Goal: Use online tool/utility: Use online tool/utility

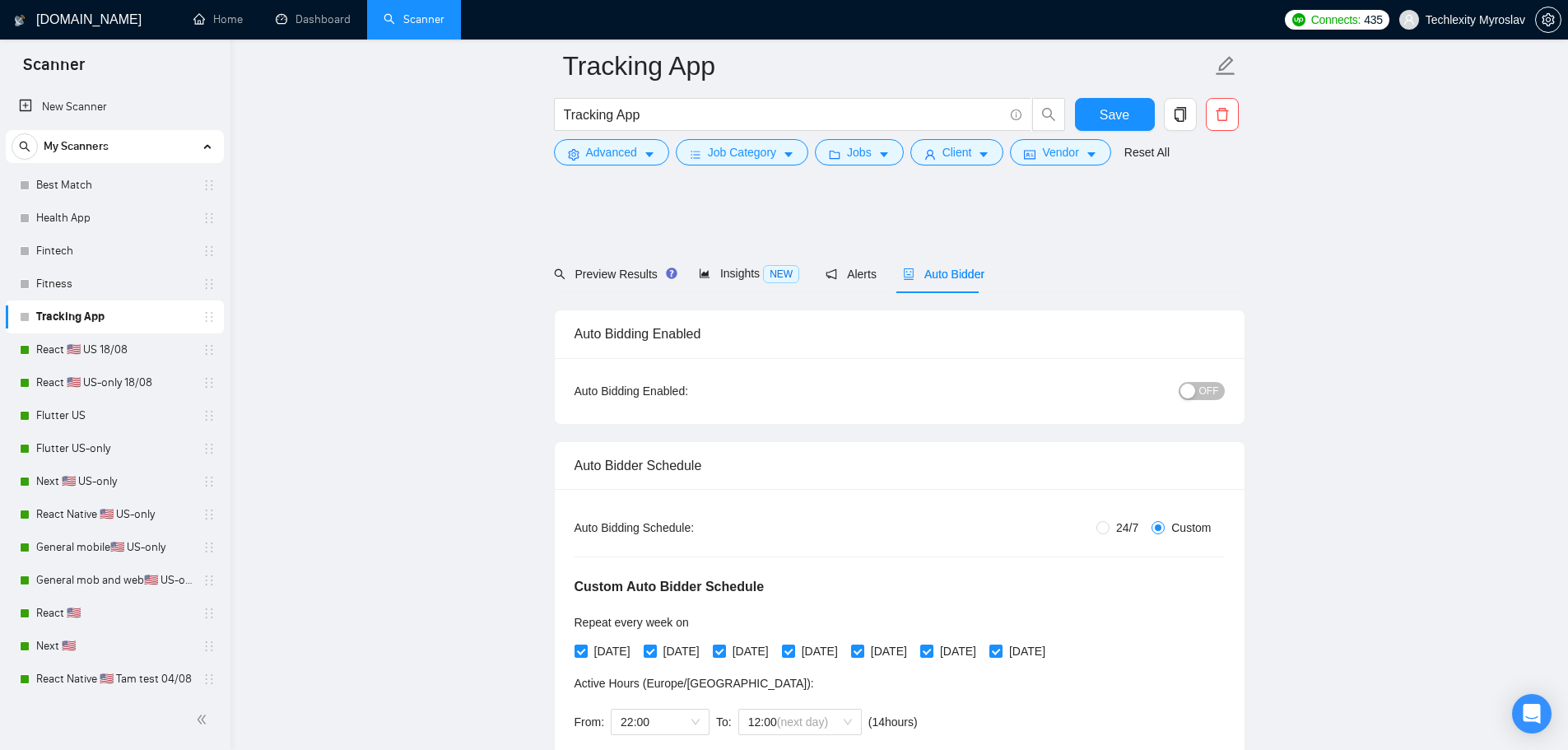
scroll to position [1235, 0]
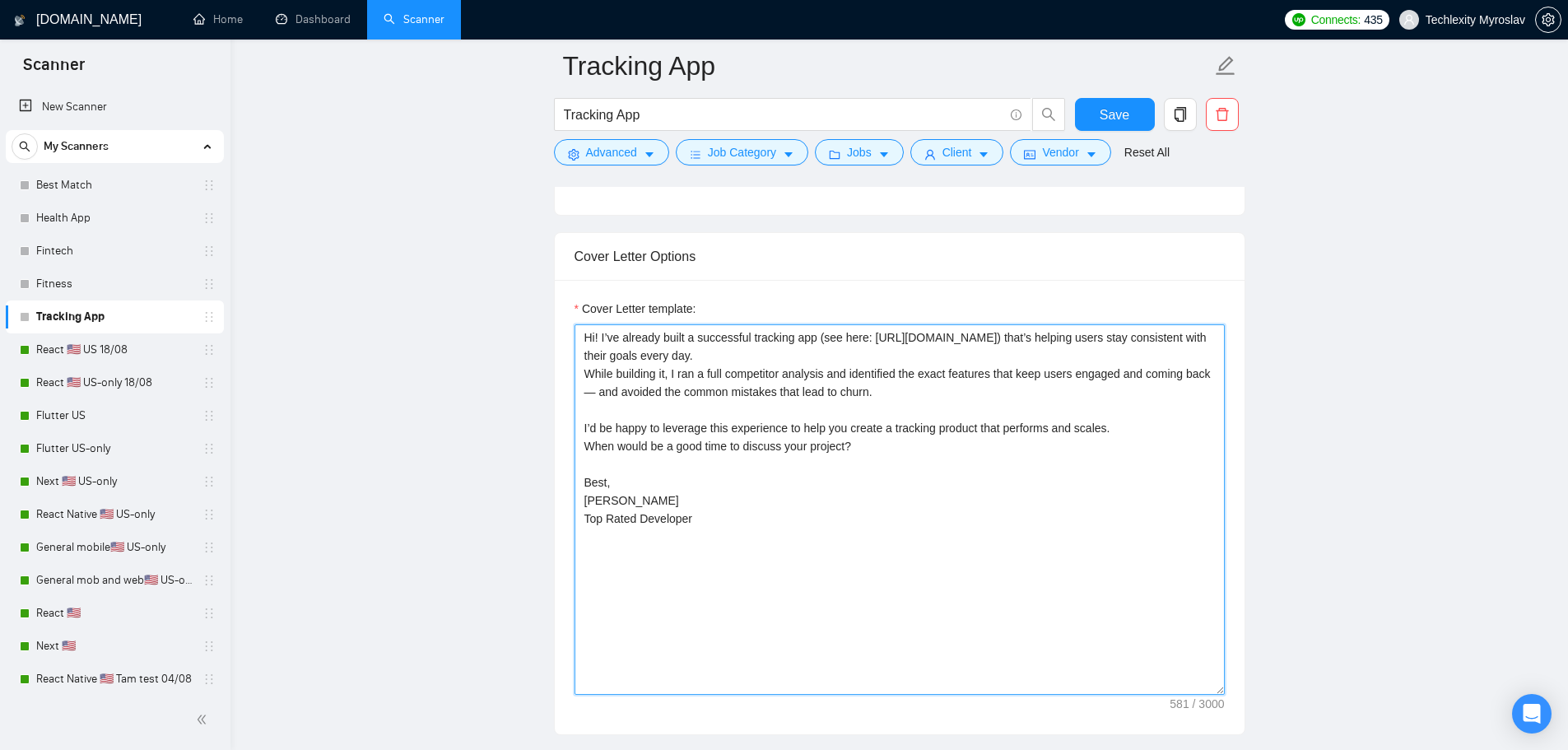
click at [785, 533] on textarea "Hi! I’ve already built a successful tracking app (see here: [URL][DOMAIN_NAME])…" at bounding box center [899, 509] width 650 height 370
drag, startPoint x: 855, startPoint y: 538, endPoint x: 397, endPoint y: 319, distance: 507.7
click at [693, 533] on textarea "Hi! I’ve already built a successful tracking app (see here: [URL][DOMAIN_NAME])…" at bounding box center [899, 509] width 650 height 370
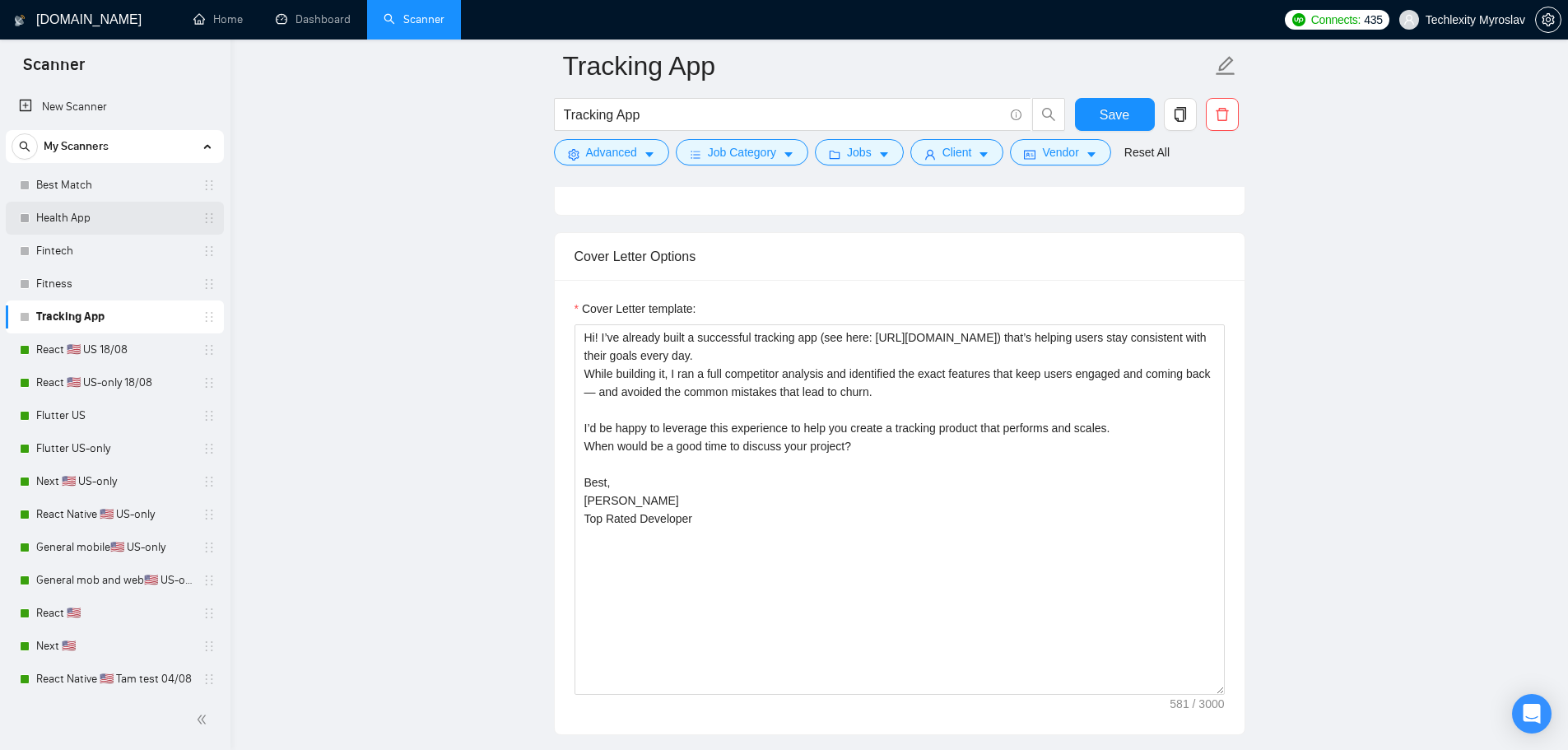
drag, startPoint x: 116, startPoint y: 220, endPoint x: 123, endPoint y: 225, distance: 8.6
click at [116, 220] on link "Health App" at bounding box center [114, 217] width 156 height 33
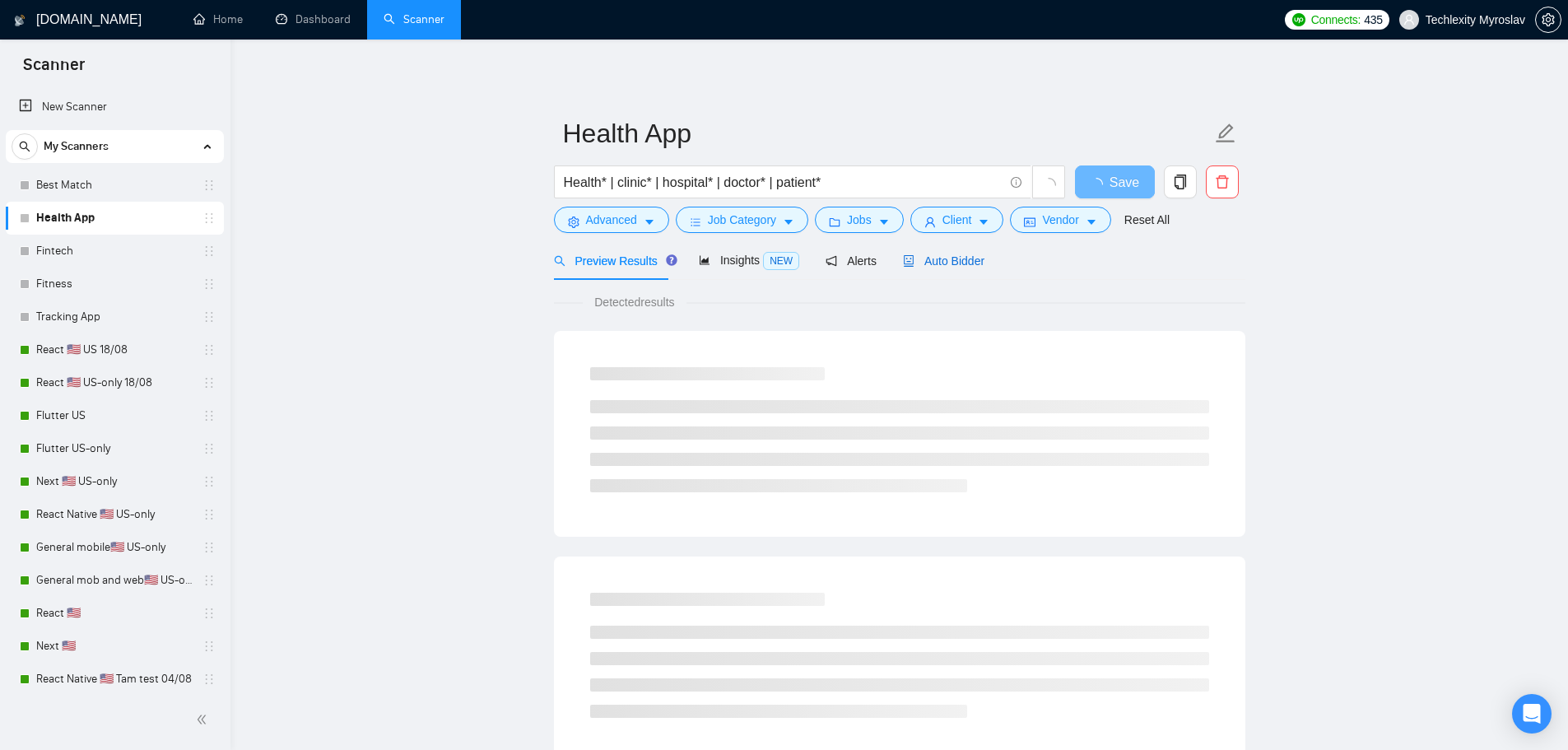
click at [930, 261] on span "Auto Bidder" at bounding box center [943, 261] width 82 height 13
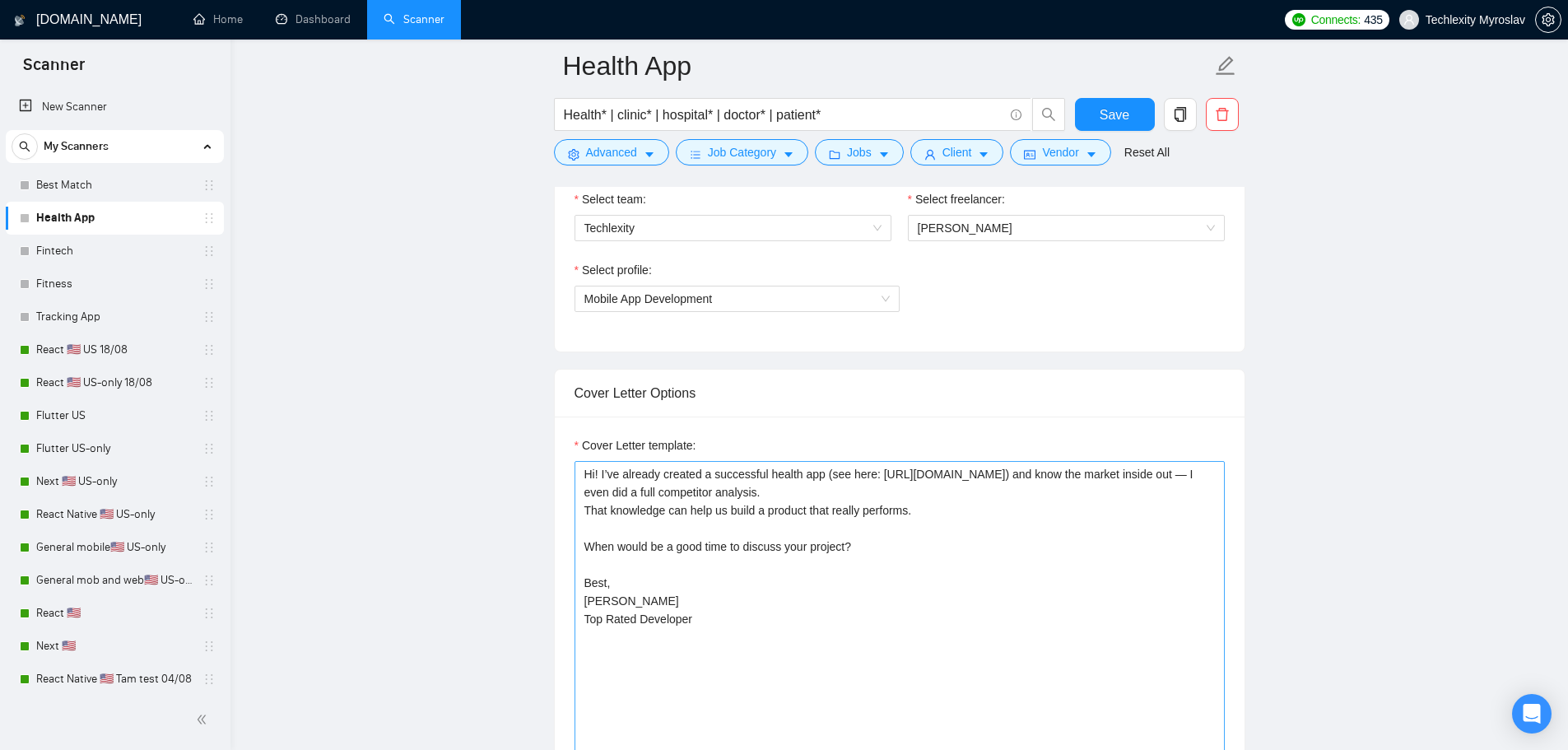
scroll to position [1152, 0]
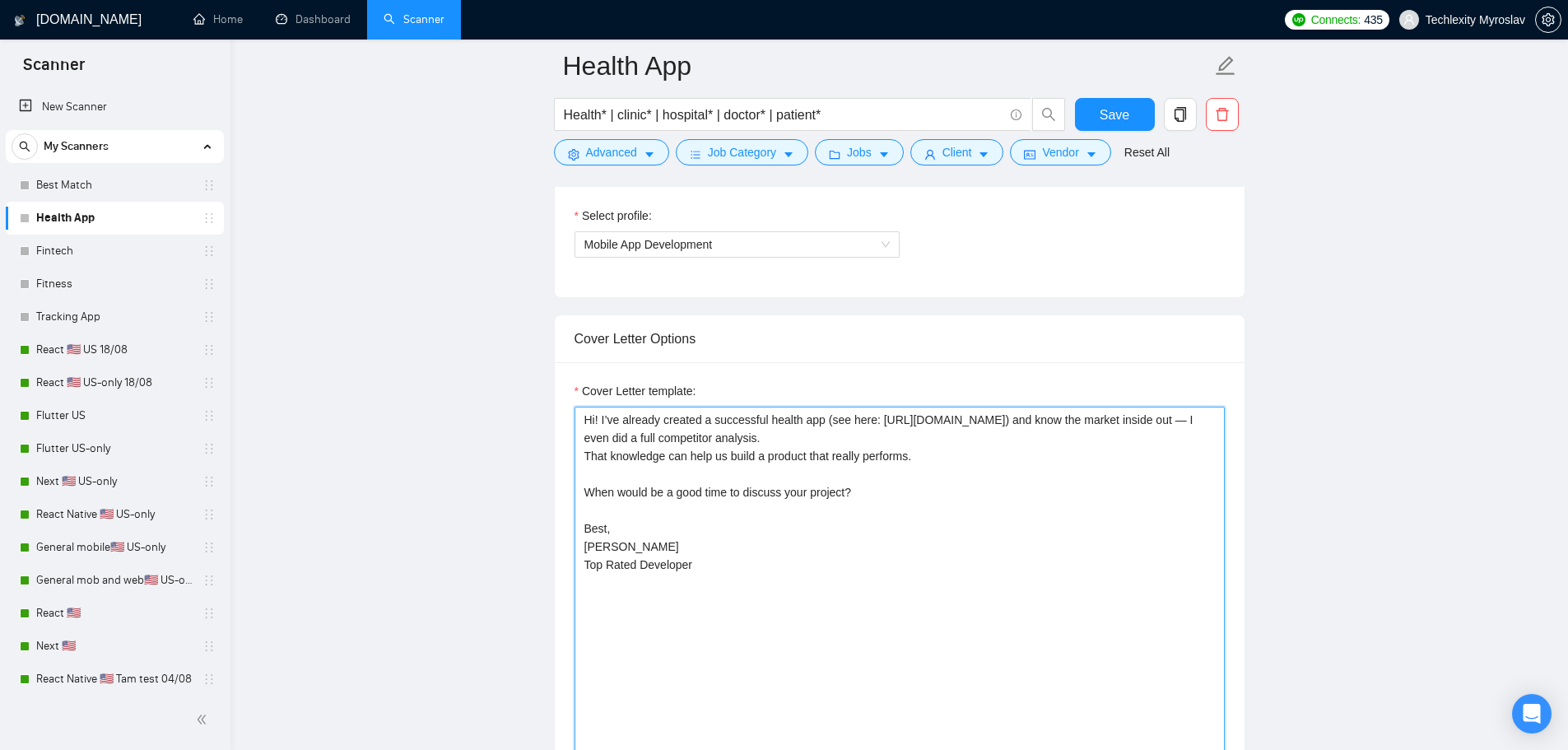
click at [810, 564] on textarea "Hi! I’ve already created a successful health app (see here: [URL][DOMAIN_NAME])…" at bounding box center [899, 591] width 650 height 370
drag, startPoint x: 811, startPoint y: 572, endPoint x: 392, endPoint y: 302, distance: 498.5
